Goal: Transaction & Acquisition: Purchase product/service

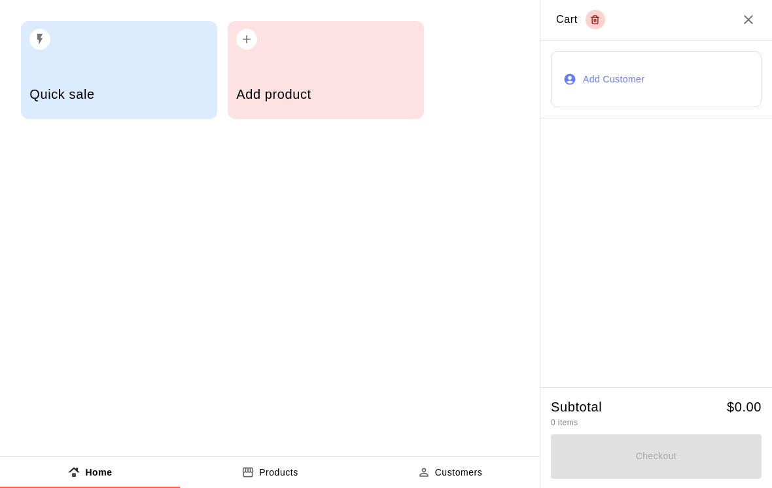
click at [339, 86] on h5 "Add product" at bounding box center [325, 95] width 179 height 18
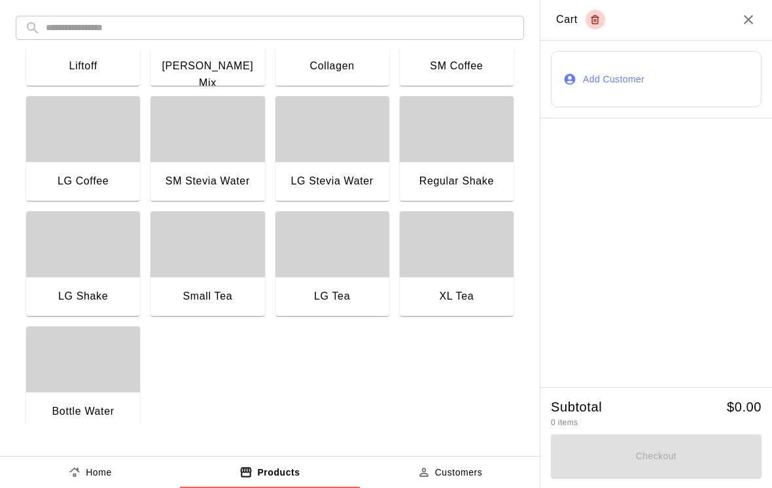
scroll to position [999, 0]
click at [455, 260] on div "button" at bounding box center [457, 243] width 114 height 65
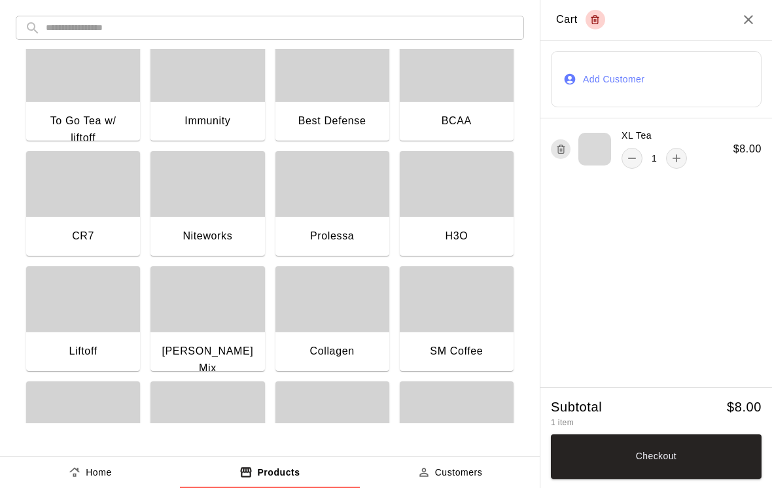
scroll to position [710, 0]
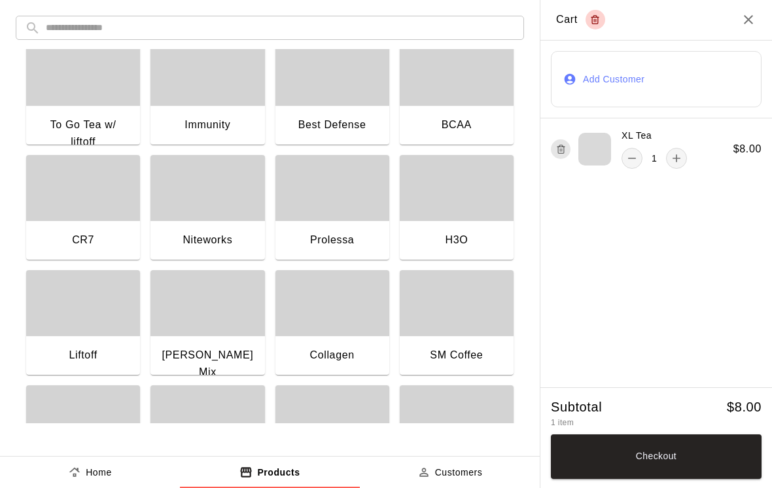
click at [69, 319] on div "button" at bounding box center [83, 302] width 114 height 65
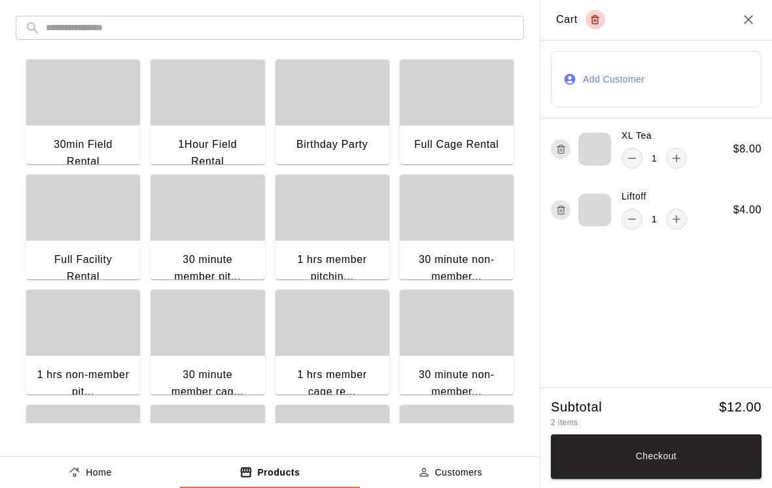
scroll to position [0, 0]
click at [559, 207] on icon "button" at bounding box center [560, 207] width 3 height 2
click at [558, 152] on icon "button" at bounding box center [561, 150] width 6 height 7
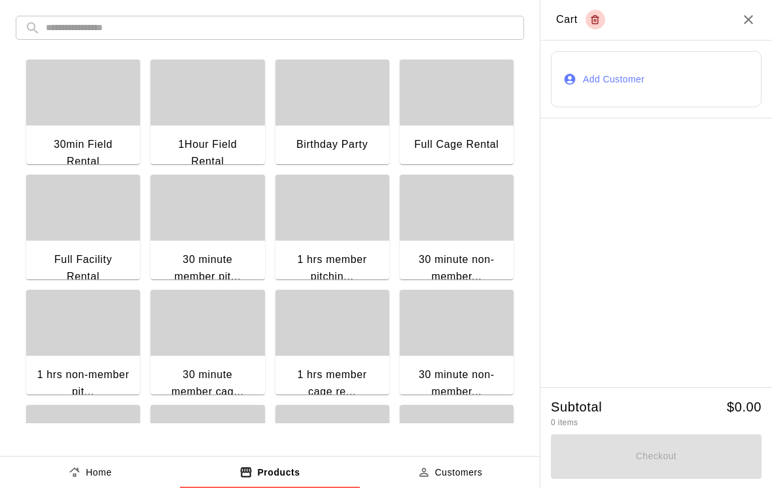
click at [748, 18] on icon "Close" at bounding box center [748, 20] width 16 height 16
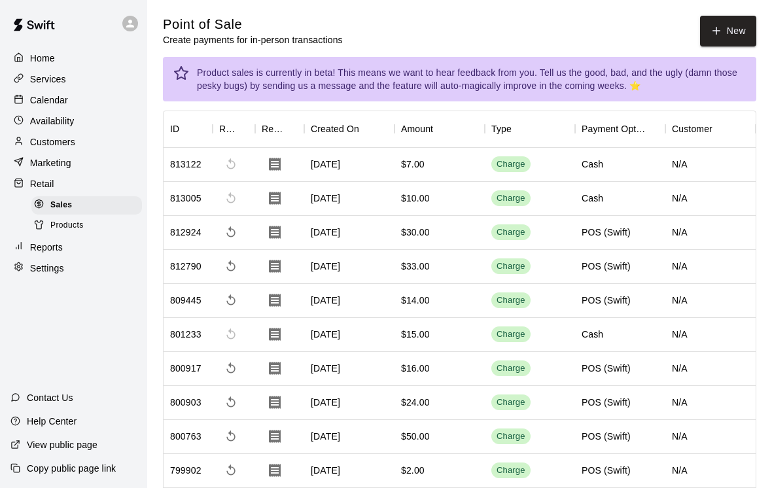
click at [753, 25] on button "New" at bounding box center [728, 31] width 56 height 31
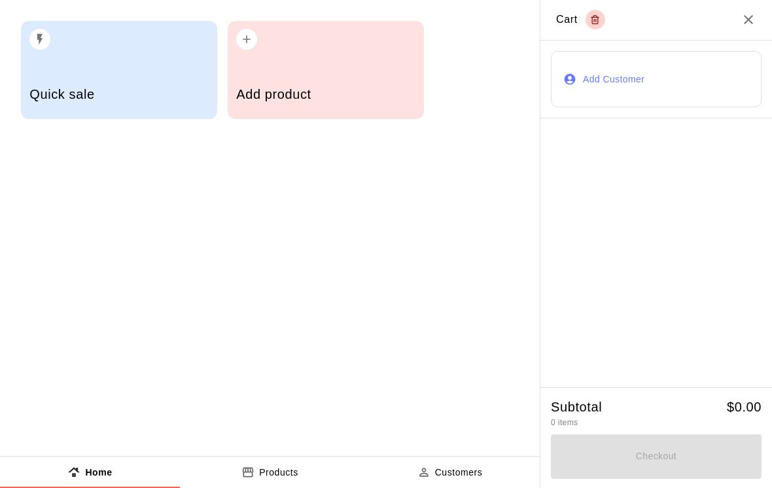
click at [120, 82] on div "Quick sale" at bounding box center [118, 96] width 179 height 46
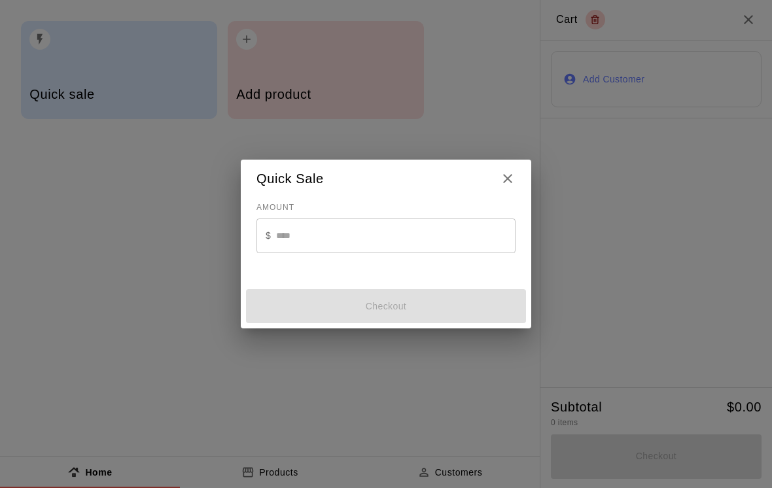
click at [334, 233] on input "text" at bounding box center [395, 235] width 239 height 35
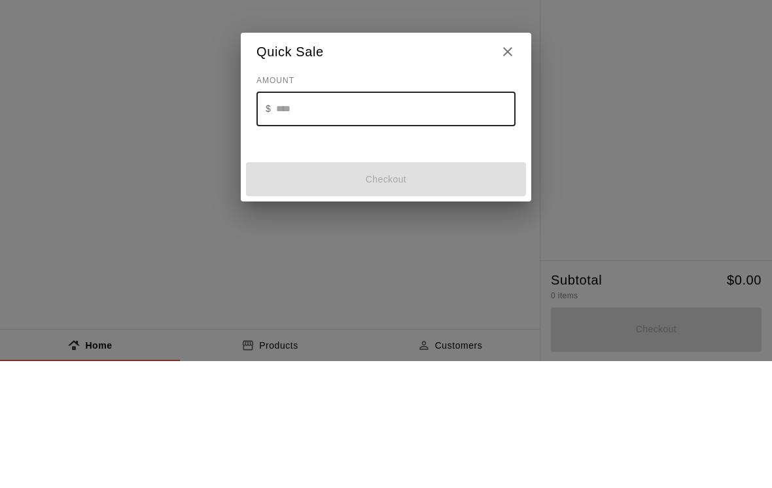
scroll to position [127, 0]
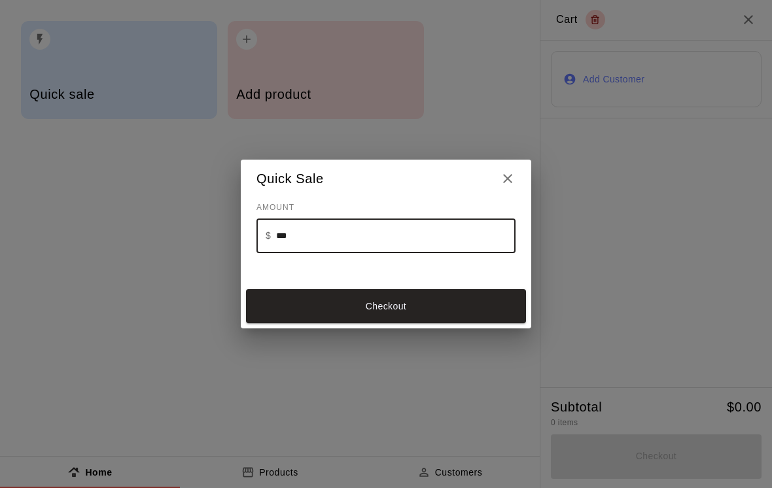
type input "**"
click at [450, 304] on button "Checkout" at bounding box center [386, 306] width 280 height 34
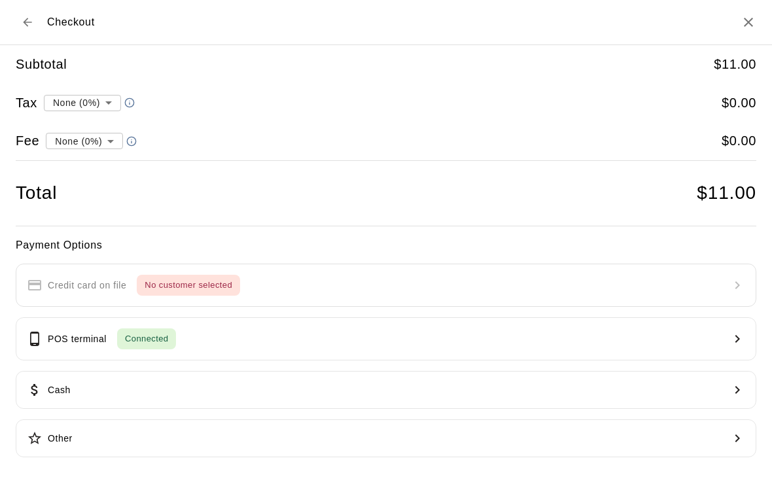
click at [213, 329] on button "POS terminal Connected" at bounding box center [386, 338] width 740 height 43
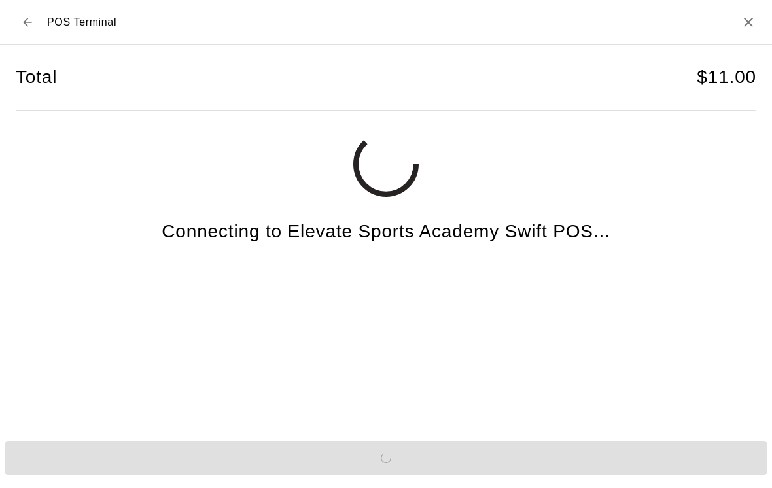
scroll to position [10, 0]
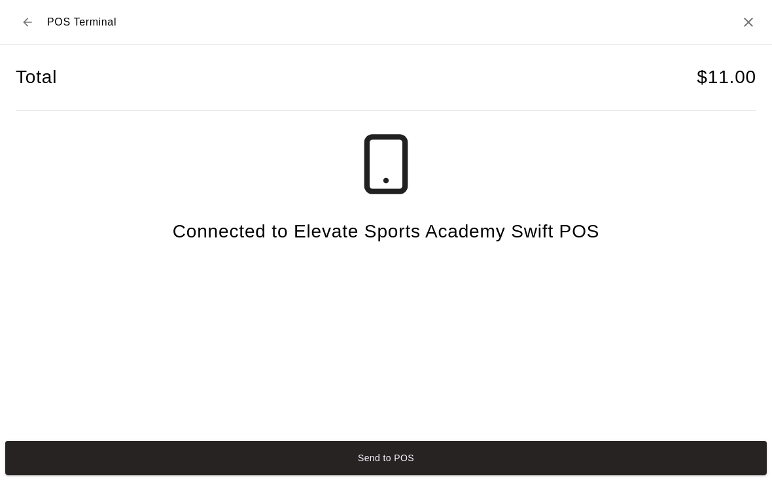
click at [568, 466] on button "Send to POS" at bounding box center [385, 458] width 761 height 34
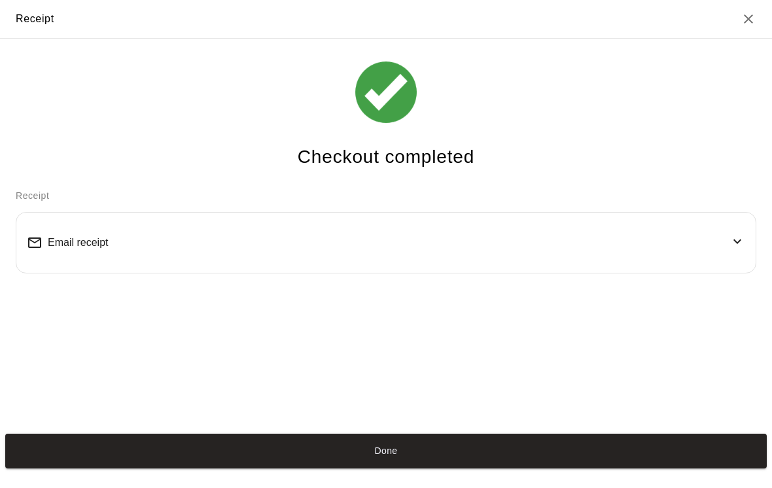
scroll to position [3, 0]
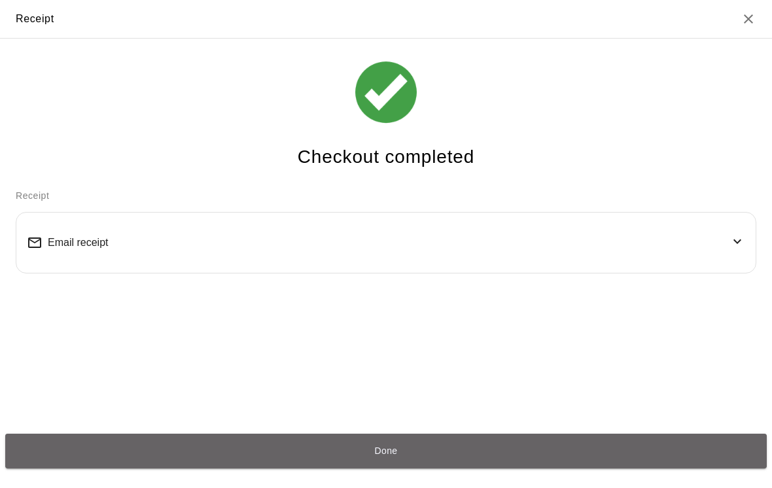
click at [637, 464] on button "Done" at bounding box center [385, 451] width 761 height 34
